Goal: Information Seeking & Learning: Learn about a topic

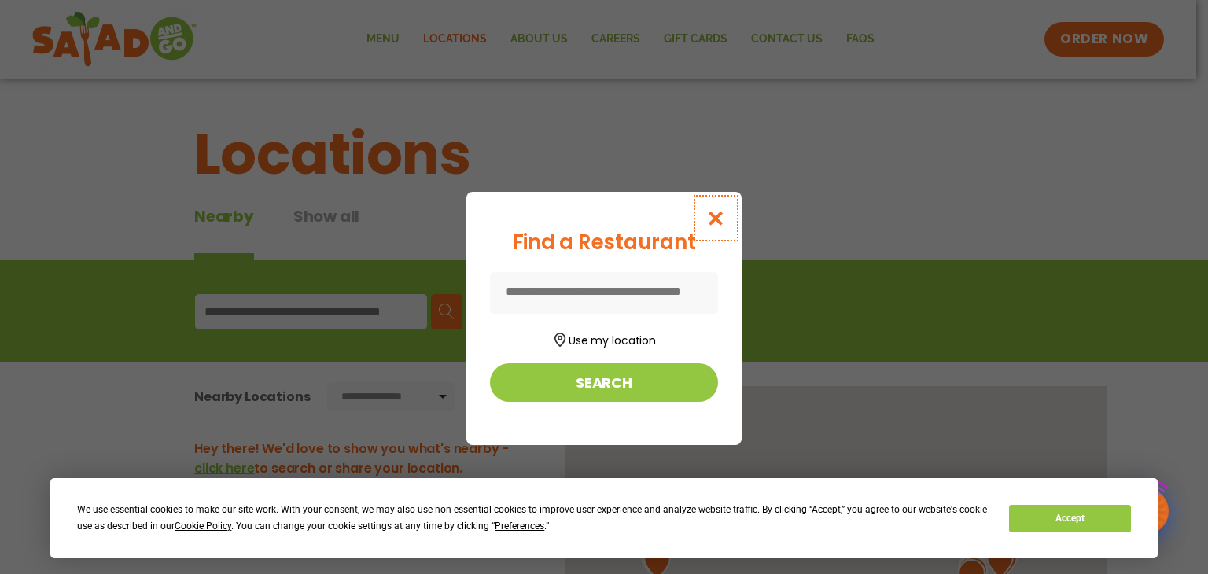
click at [714, 210] on icon "Close modal" at bounding box center [716, 218] width 20 height 17
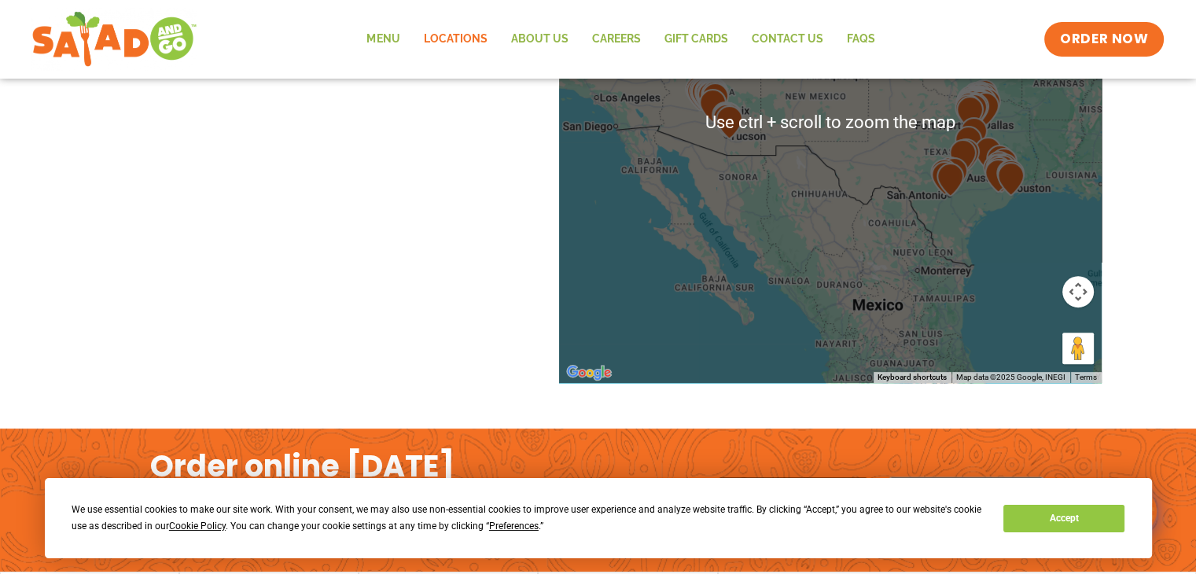
scroll to position [393, 0]
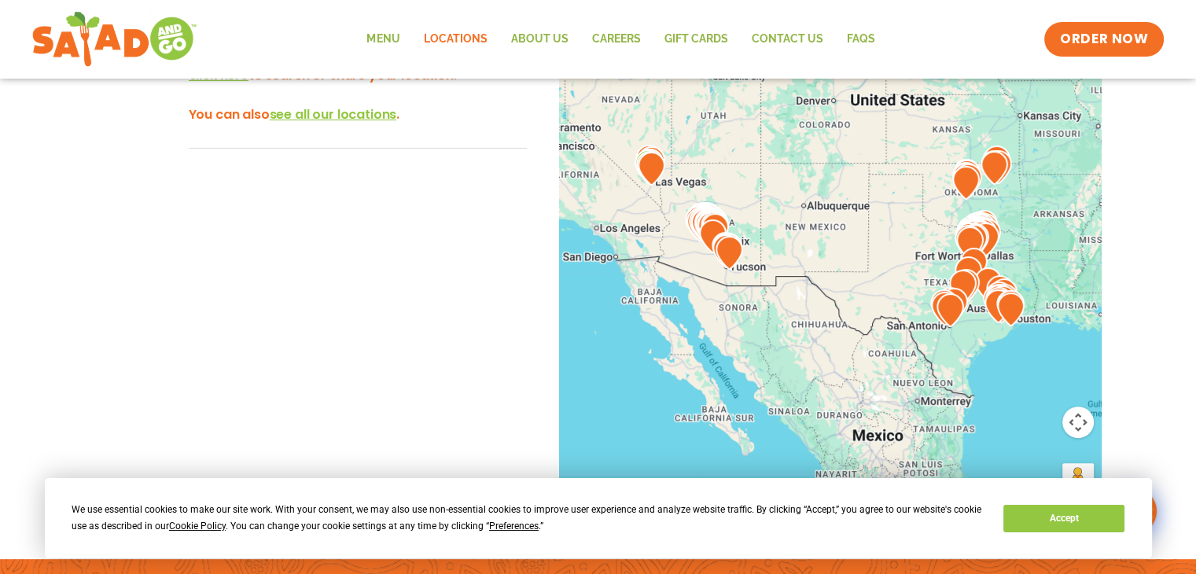
click at [719, 244] on img at bounding box center [729, 253] width 28 height 34
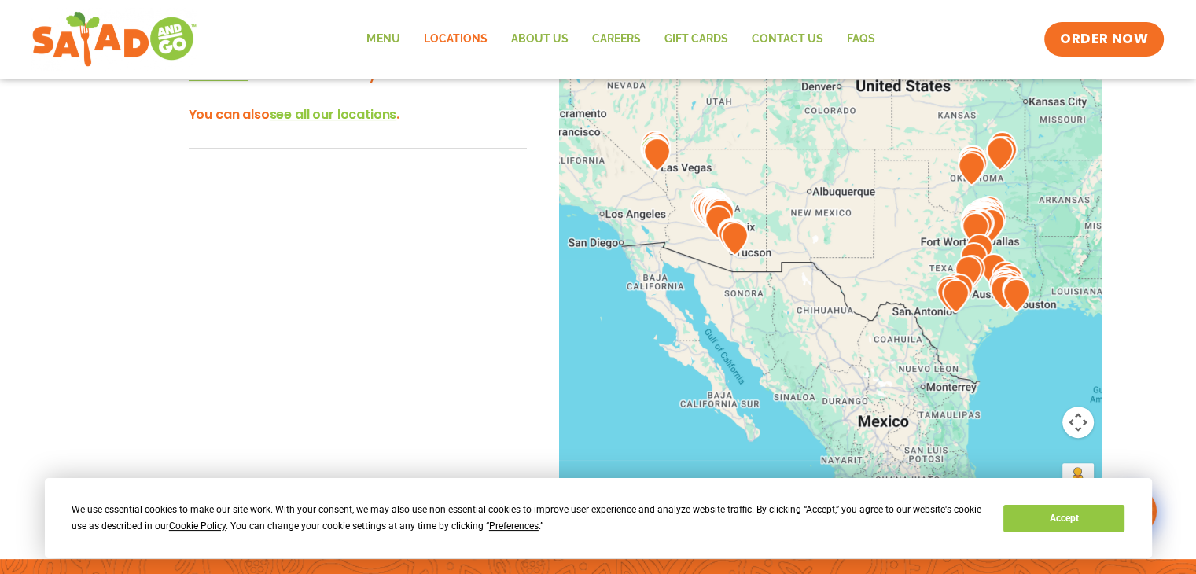
drag, startPoint x: 818, startPoint y: 190, endPoint x: 825, endPoint y: 177, distance: 15.1
click at [825, 177] on div at bounding box center [830, 253] width 543 height 521
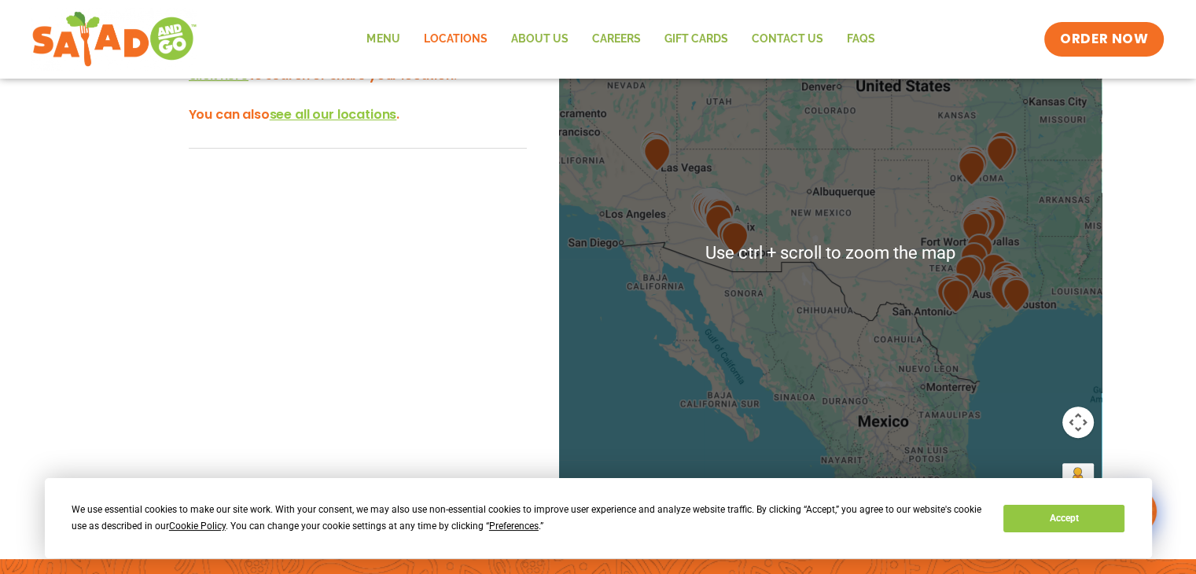
click at [165, 272] on div "← Move left → Move right ↑ Move up ↓ Move down + Zoom in - Zoom out Home Jump l…" at bounding box center [599, 284] width 1054 height 582
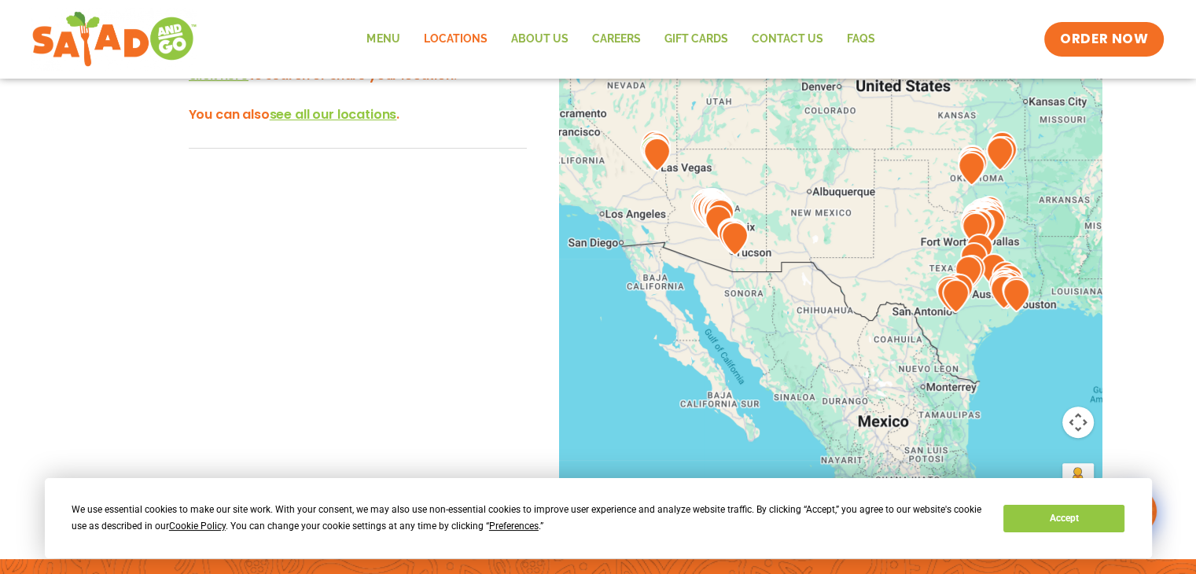
click at [343, 28] on div "Menu Locations About Us Careers GIFT CARDS Contact Us FAQs Menu Menu Locations …" at bounding box center [597, 39] width 1132 height 63
click at [387, 29] on link "Menu" at bounding box center [383, 39] width 57 height 36
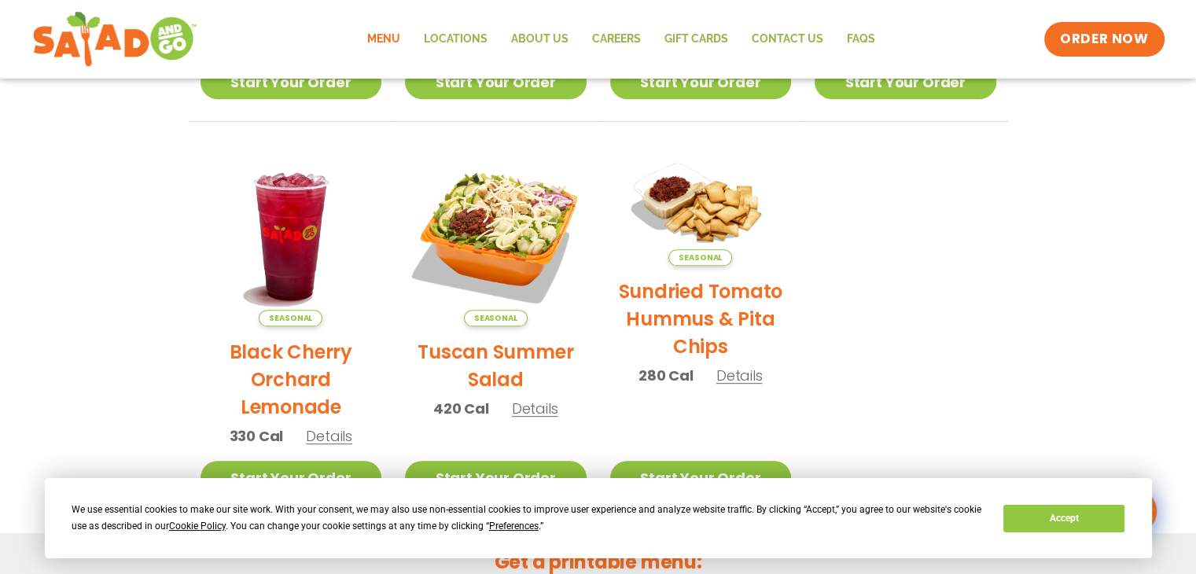
scroll to position [984, 0]
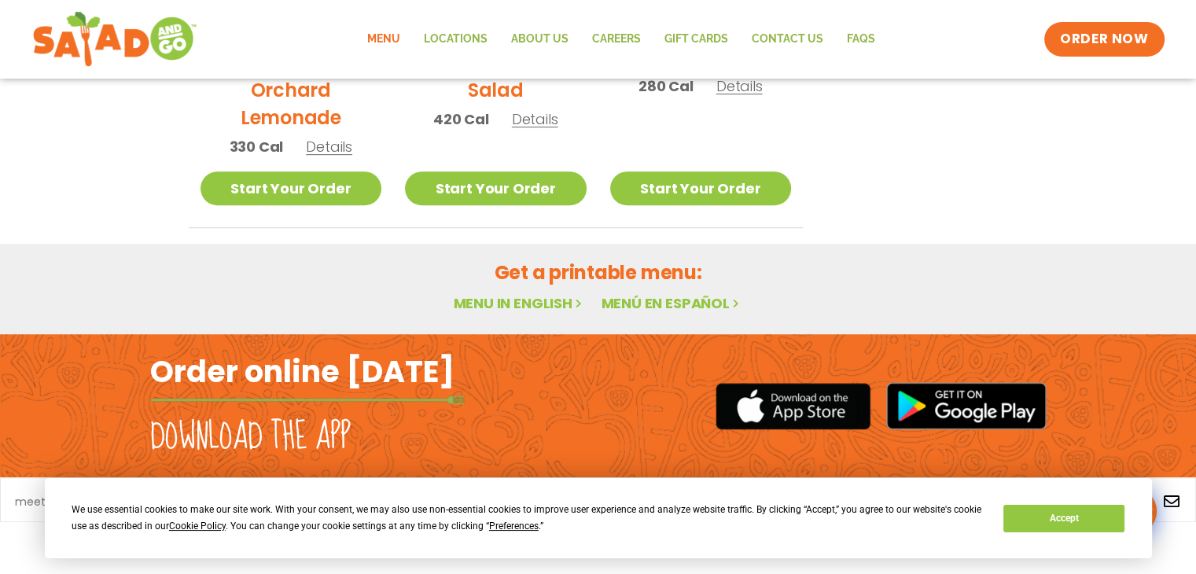
click at [543, 300] on link "Menu in English" at bounding box center [519, 303] width 132 height 20
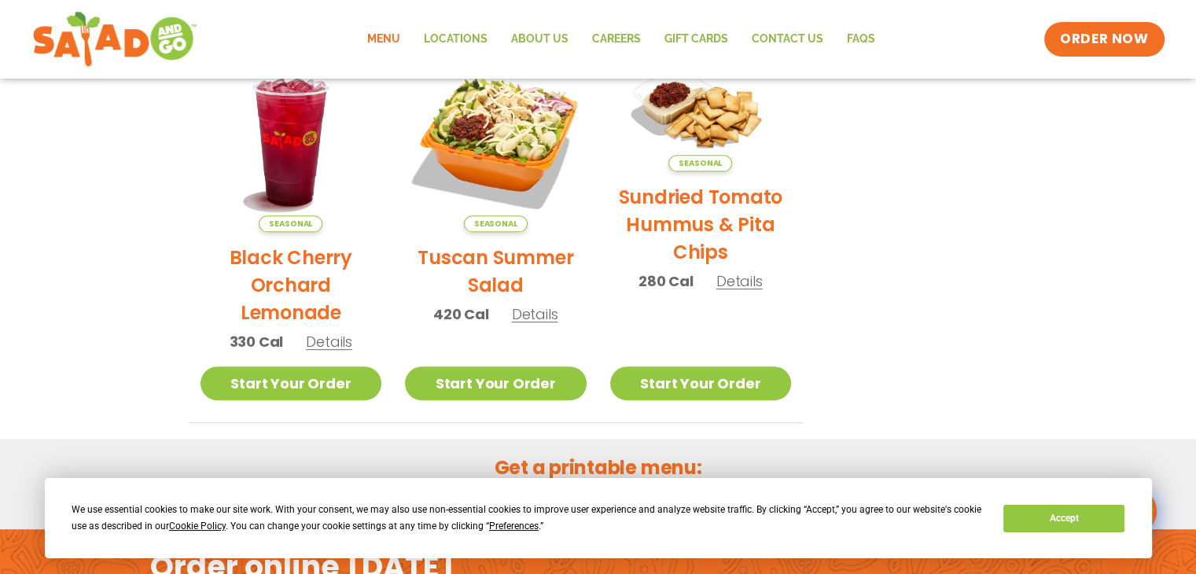
scroll to position [460, 0]
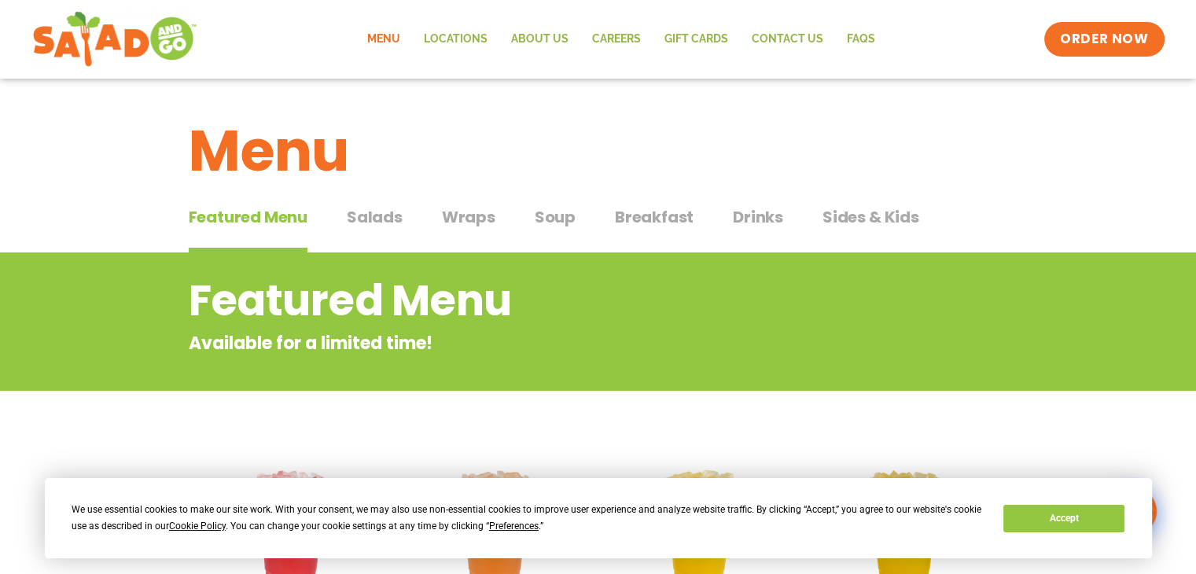
click at [359, 208] on span "Salads" at bounding box center [375, 217] width 56 height 24
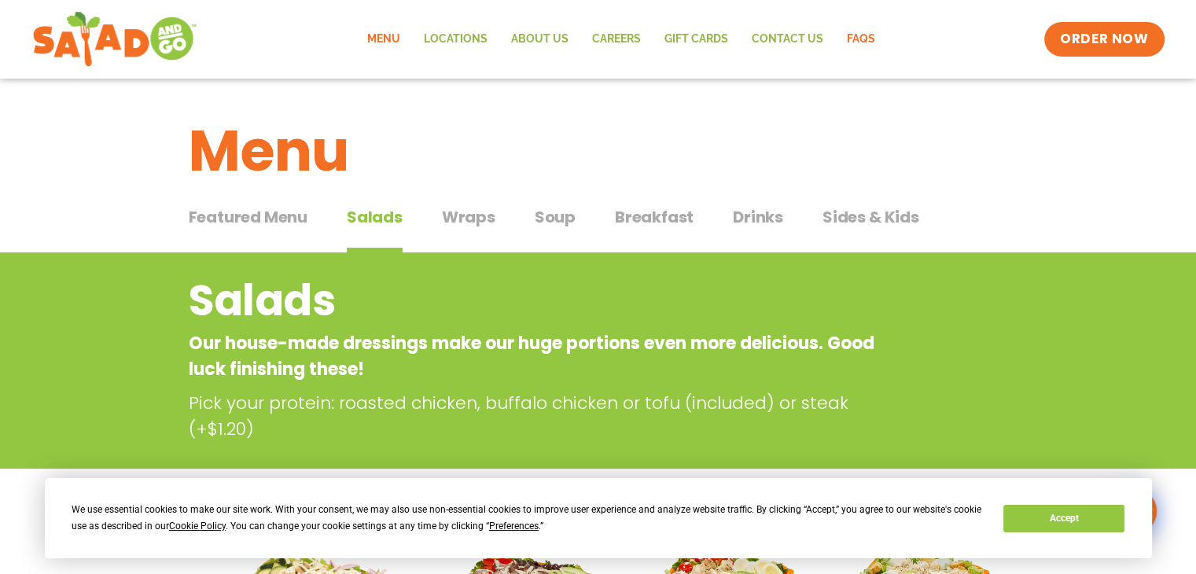
click at [862, 39] on link "FAQs" at bounding box center [861, 39] width 52 height 36
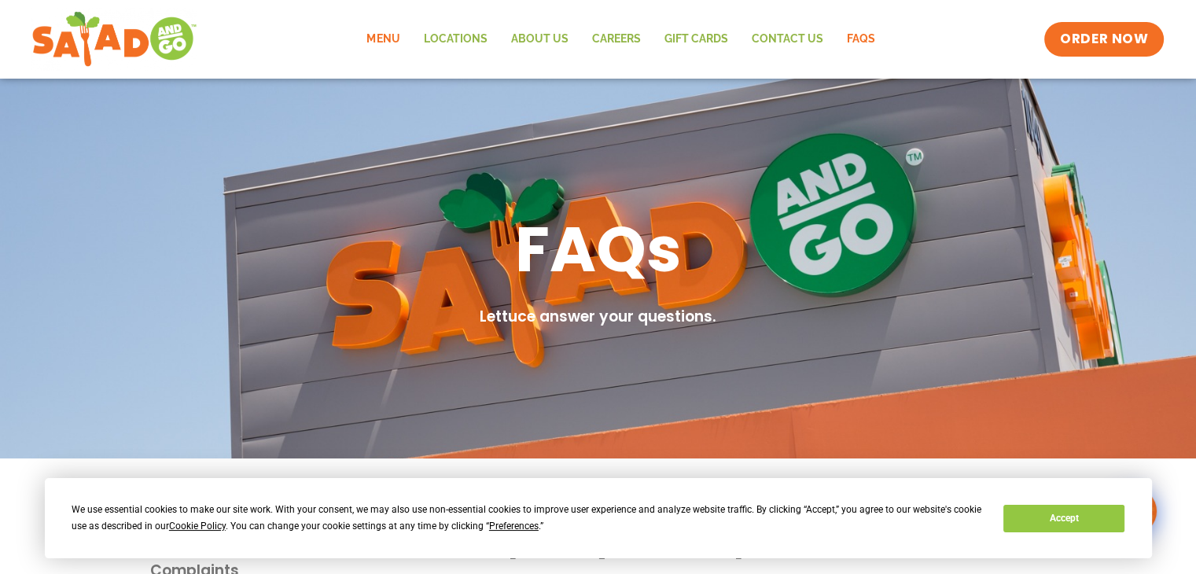
click at [388, 48] on link "Menu" at bounding box center [383, 39] width 57 height 36
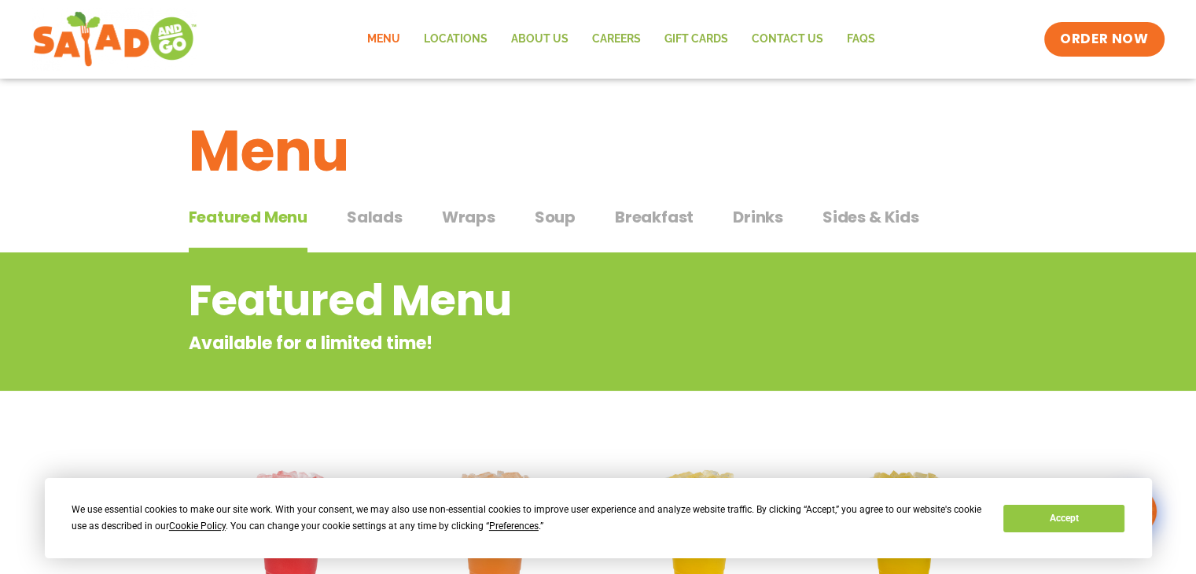
click at [382, 215] on span "Salads" at bounding box center [375, 217] width 56 height 24
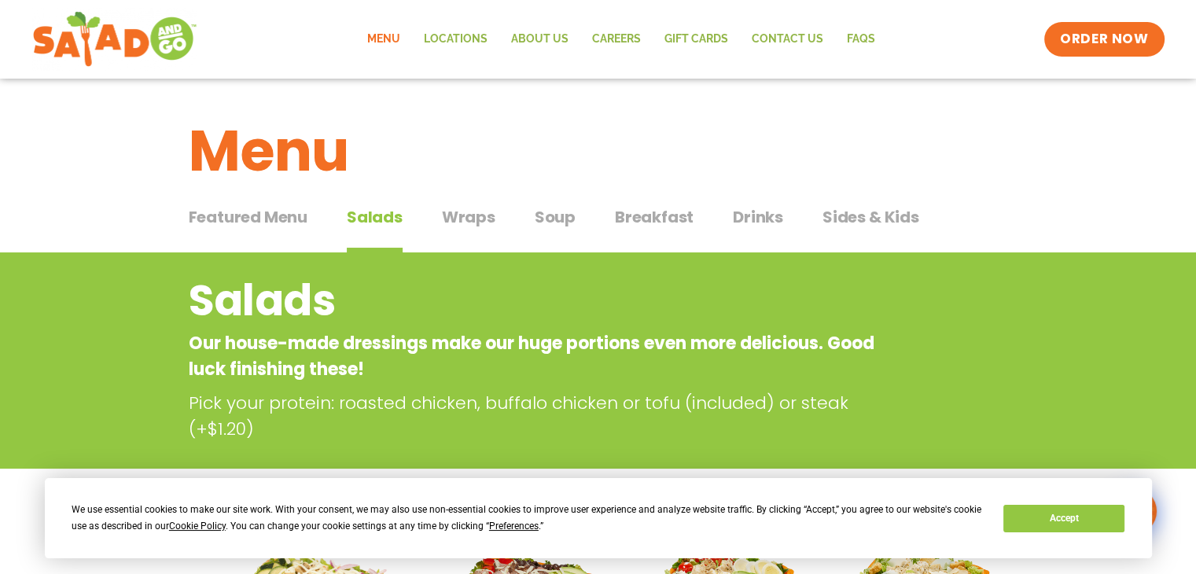
click at [462, 215] on span "Wraps" at bounding box center [468, 217] width 53 height 24
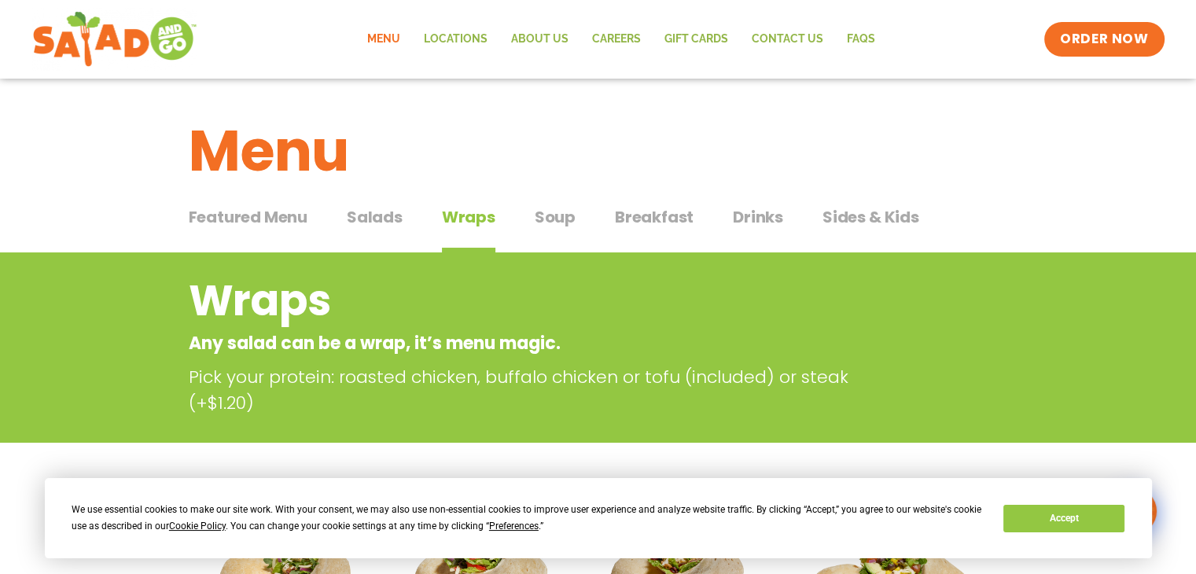
click at [551, 231] on button "Soup Soup" at bounding box center [555, 229] width 41 height 48
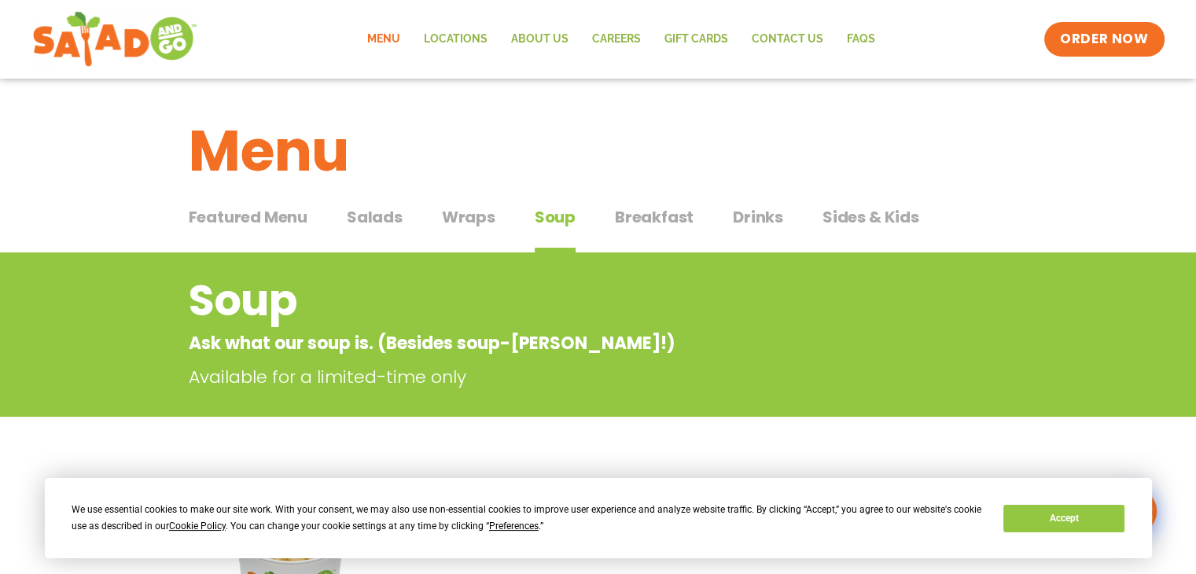
click at [645, 223] on span "Breakfast" at bounding box center [654, 217] width 79 height 24
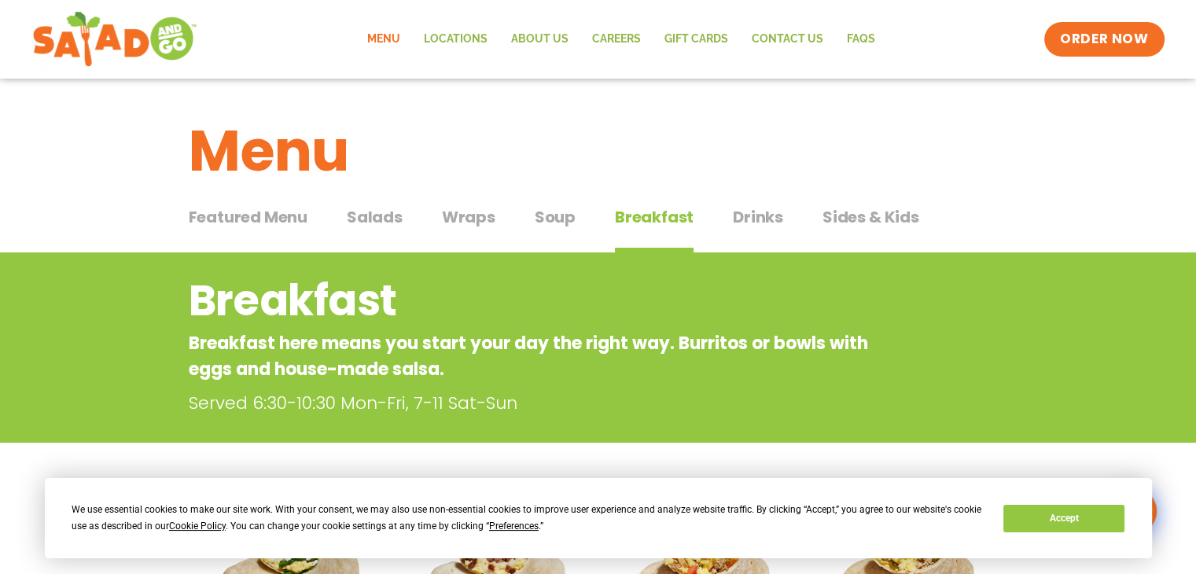
click at [756, 220] on span "Drinks" at bounding box center [758, 217] width 50 height 24
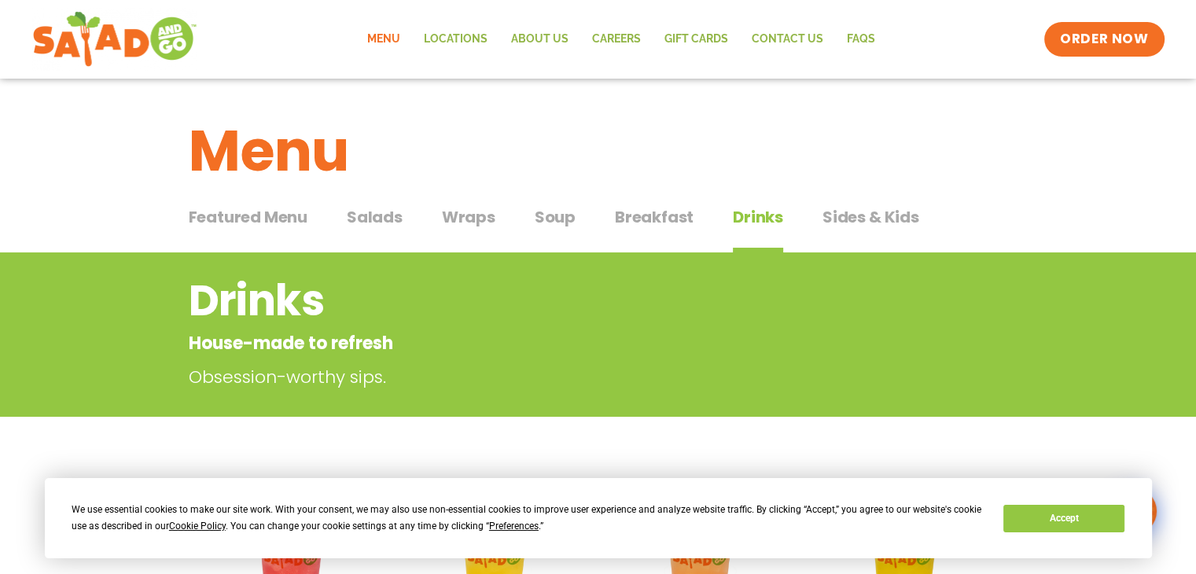
click at [367, 219] on span "Salads" at bounding box center [375, 217] width 56 height 24
